Goal: Check status: Check status

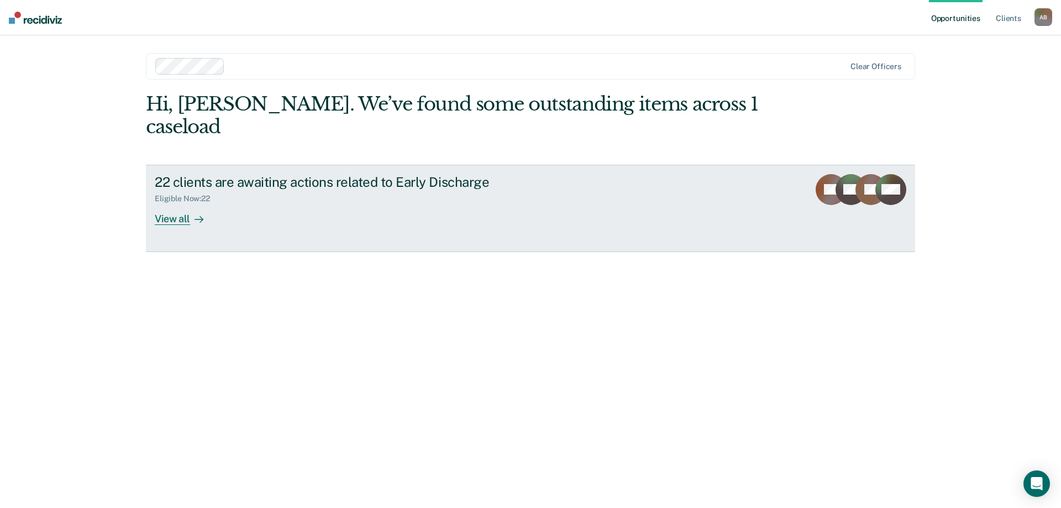
click at [163, 203] on div "View all" at bounding box center [186, 214] width 62 height 22
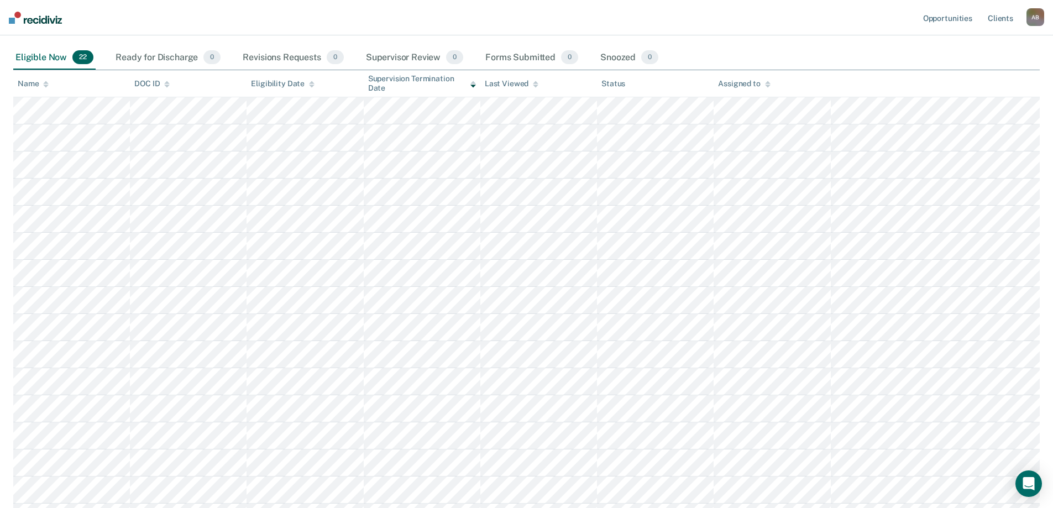
scroll to position [55, 0]
